Goal: Find specific page/section: Find specific page/section

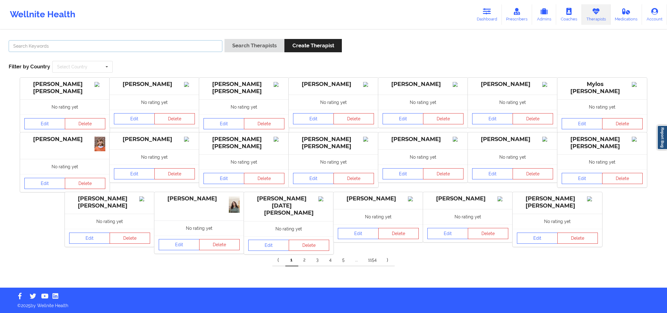
click at [134, 48] on input "text" at bounding box center [116, 46] width 214 height 12
paste input "[PERSON_NAME]"
type input "[PERSON_NAME]"
type input "[PERSON_NAME] [PERSON_NAME]"
click at [245, 49] on button "Search Therapists" at bounding box center [255, 45] width 60 height 13
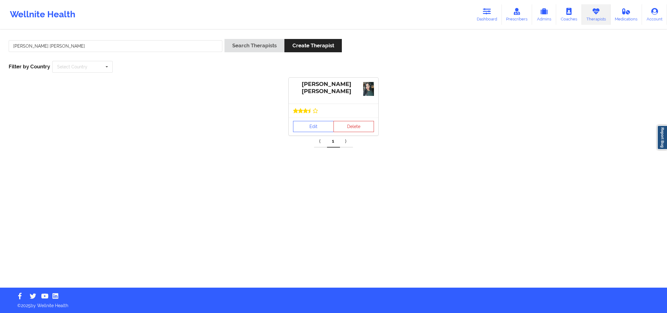
drag, startPoint x: 639, startPoint y: 158, endPoint x: 637, endPoint y: 170, distance: 12.6
click at [636, 171] on div "[PERSON_NAME] [PERSON_NAME] Search Therapists Create Therapist Filter by Countr…" at bounding box center [333, 158] width 667 height 257
click at [319, 128] on link "Edit" at bounding box center [313, 126] width 41 height 11
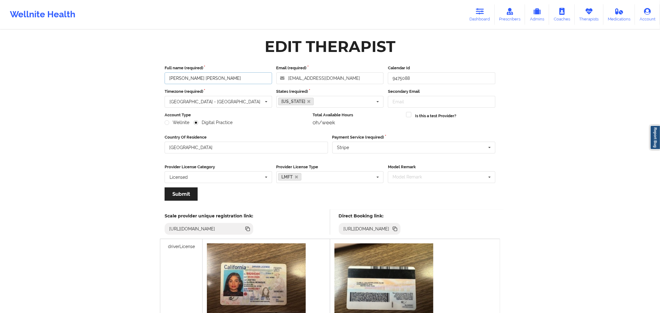
drag, startPoint x: 220, startPoint y: 78, endPoint x: 169, endPoint y: 88, distance: 52.2
click at [169, 88] on div "Full name (required) [PERSON_NAME] [PERSON_NAME] Email (required) [EMAIL_ADDRES…" at bounding box center [329, 135] width 339 height 149
click at [396, 227] on icon at bounding box center [394, 227] width 3 height 3
click at [471, 9] on link "Dashboard" at bounding box center [480, 14] width 30 height 20
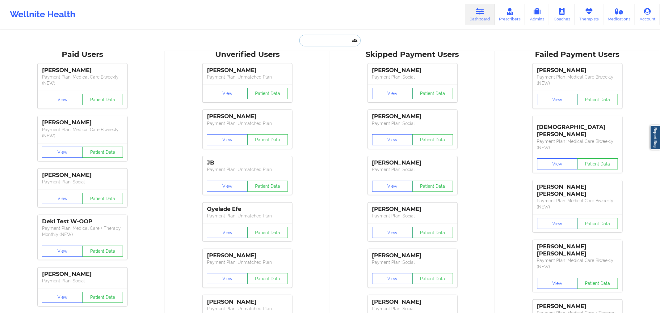
drag, startPoint x: 316, startPoint y: 43, endPoint x: 331, endPoint y: 54, distance: 18.7
click at [322, 45] on input "text" at bounding box center [329, 41] width 61 height 12
paste input "[PERSON_NAME]"
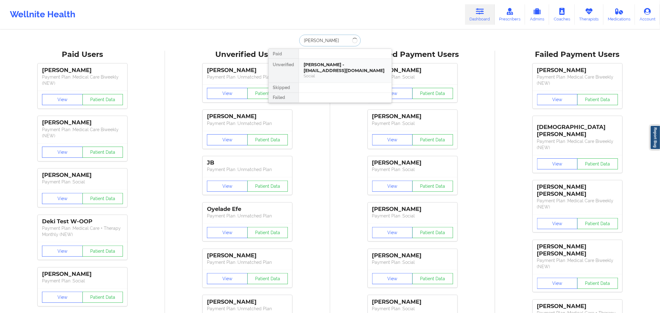
type input "[PERSON_NAME]"
drag, startPoint x: 352, startPoint y: 71, endPoint x: 322, endPoint y: 61, distance: 31.4
click at [322, 61] on div "[PERSON_NAME] - [EMAIL_ADDRESS][DOMAIN_NAME] Social" at bounding box center [345, 71] width 93 height 24
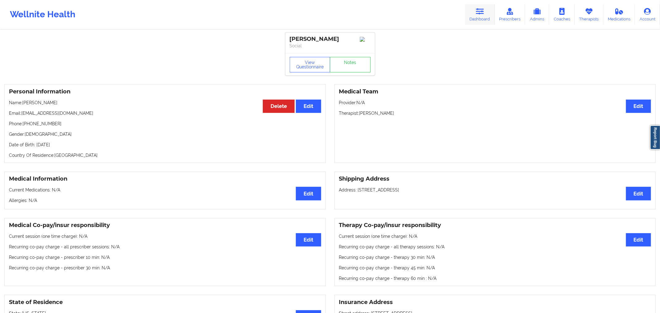
click at [478, 8] on icon at bounding box center [480, 11] width 8 height 7
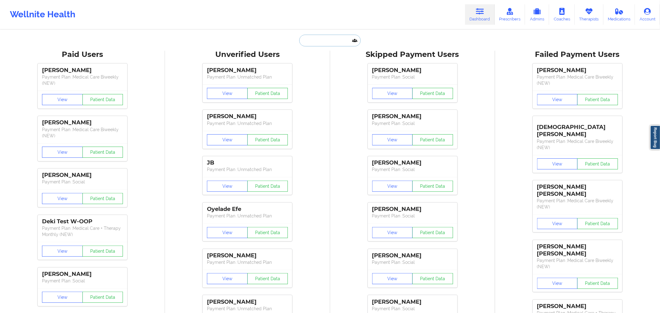
drag, startPoint x: 320, startPoint y: 42, endPoint x: 319, endPoint y: 39, distance: 3.2
click at [319, 39] on input "text" at bounding box center [329, 41] width 61 height 12
paste input "[PERSON_NAME]"
type input "[PERSON_NAME]"
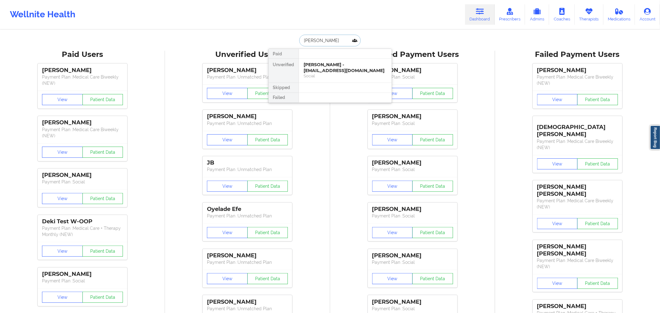
click at [304, 40] on input "[PERSON_NAME]" at bounding box center [329, 41] width 61 height 12
click at [322, 71] on div "[PERSON_NAME] - [EMAIL_ADDRESS][DOMAIN_NAME]" at bounding box center [345, 67] width 83 height 11
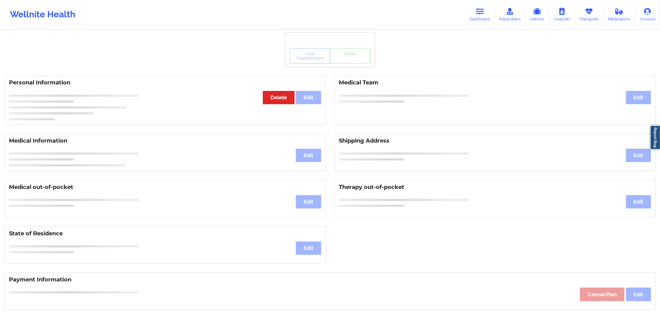
drag, startPoint x: 322, startPoint y: 71, endPoint x: 368, endPoint y: 71, distance: 46.6
click at [324, 66] on div "View Questionnaire Notes" at bounding box center [330, 55] width 90 height 22
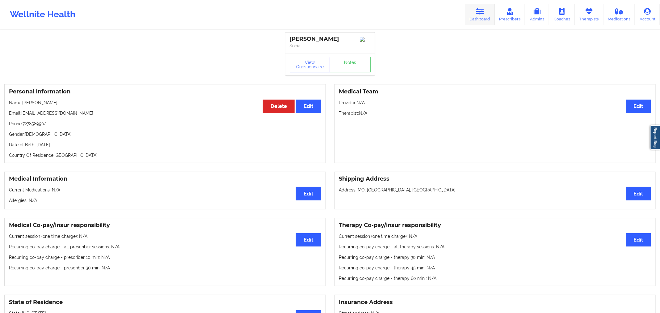
click at [474, 15] on link "Dashboard" at bounding box center [480, 14] width 30 height 20
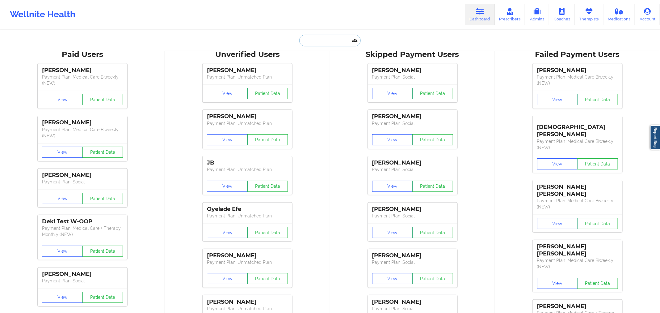
click at [325, 43] on input "text" at bounding box center [329, 41] width 61 height 12
paste input "[PERSON_NAME]"
type input "[PERSON_NAME]"
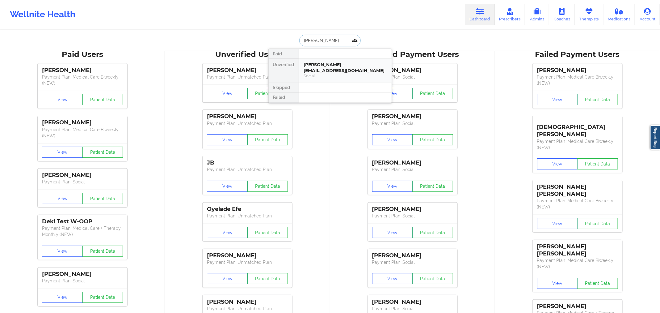
click at [331, 67] on div "[PERSON_NAME] - [EMAIL_ADDRESS][DOMAIN_NAME]" at bounding box center [345, 67] width 83 height 11
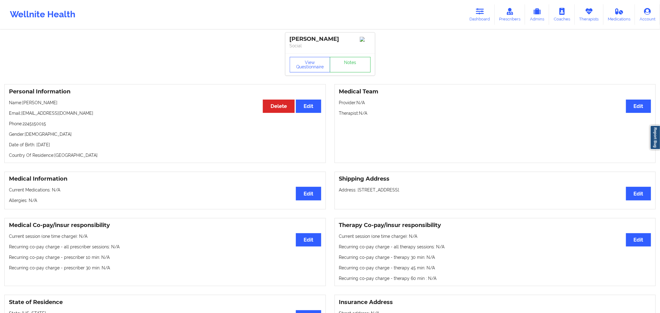
drag, startPoint x: 622, startPoint y: 87, endPoint x: 421, endPoint y: 1, distance: 219.0
click at [622, 87] on div "Medical Team Edit Provider: N/A Therapist: N/A" at bounding box center [496, 123] width 322 height 79
